Goal: Communication & Community: Ask a question

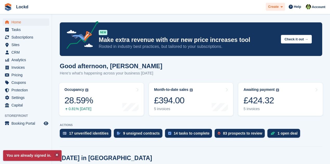
click at [277, 7] on span "Create" at bounding box center [274, 6] width 10 height 5
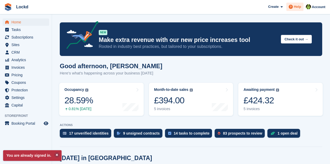
click at [294, 6] on span at bounding box center [291, 7] width 6 height 6
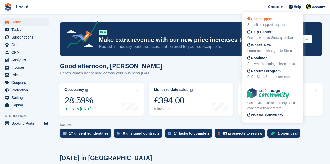
click at [265, 19] on span "Chat Support" at bounding box center [260, 19] width 25 height 4
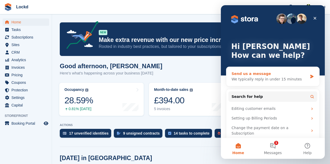
click at [256, 72] on div "Send us a message" at bounding box center [270, 73] width 76 height 5
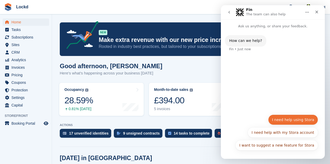
click at [296, 116] on button "I need help using Stora" at bounding box center [294, 120] width 50 height 10
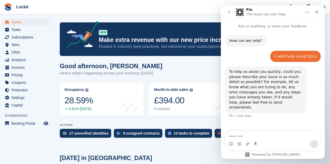
click at [240, 136] on textarea "Message…" at bounding box center [273, 135] width 95 height 9
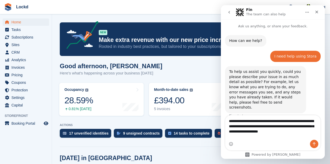
click at [296, 125] on textarea "**********" at bounding box center [274, 124] width 96 height 19
type textarea "**********"
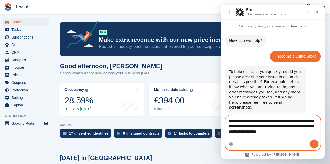
click at [314, 143] on icon "Send a message…" at bounding box center [315, 144] width 4 height 4
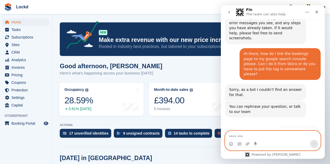
scroll to position [69, 0]
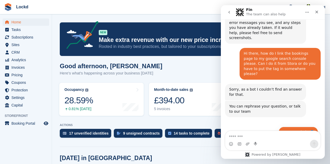
click at [299, 127] on button "Get more help 👤" at bounding box center [299, 132] width 40 height 10
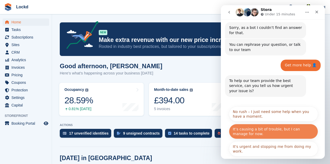
scroll to position [132, 0]
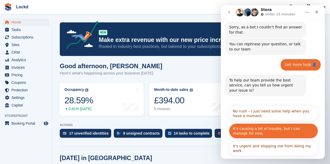
click at [278, 123] on button "It’s causing a bit of trouble, but I can manage for now." at bounding box center [273, 130] width 89 height 15
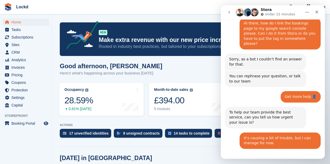
scroll to position [142, 0]
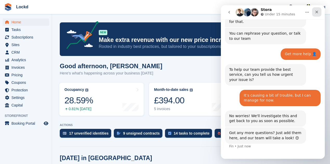
click at [316, 12] on icon "Close" at bounding box center [317, 12] width 4 height 4
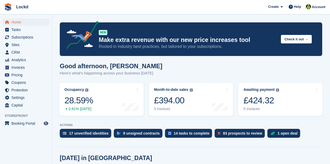
scroll to position [165, 0]
